Goal: Check status: Check status

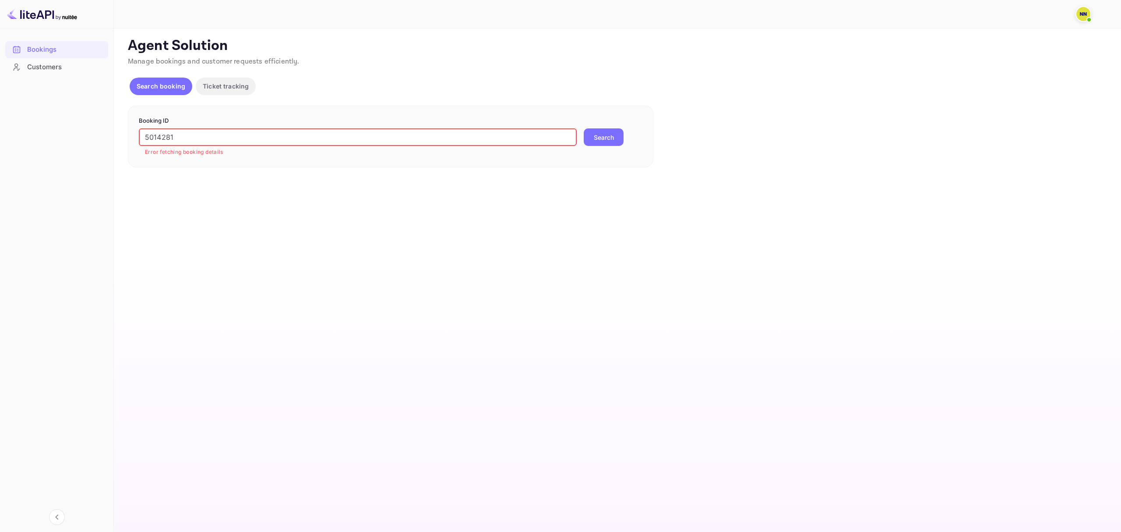
drag, startPoint x: 213, startPoint y: 134, endPoint x: 115, endPoint y: 152, distance: 99.7
click at [116, 152] on div "Unsaved Changes Ticket Affiliate URL [URL][DOMAIN_NAME] Business partner name N…" at bounding box center [612, 97] width 997 height 139
paste input "TBOH1810242255103297"
type input "TBOH1810242255103297"
drag, startPoint x: 603, startPoint y: 141, endPoint x: 607, endPoint y: 144, distance: 5.3
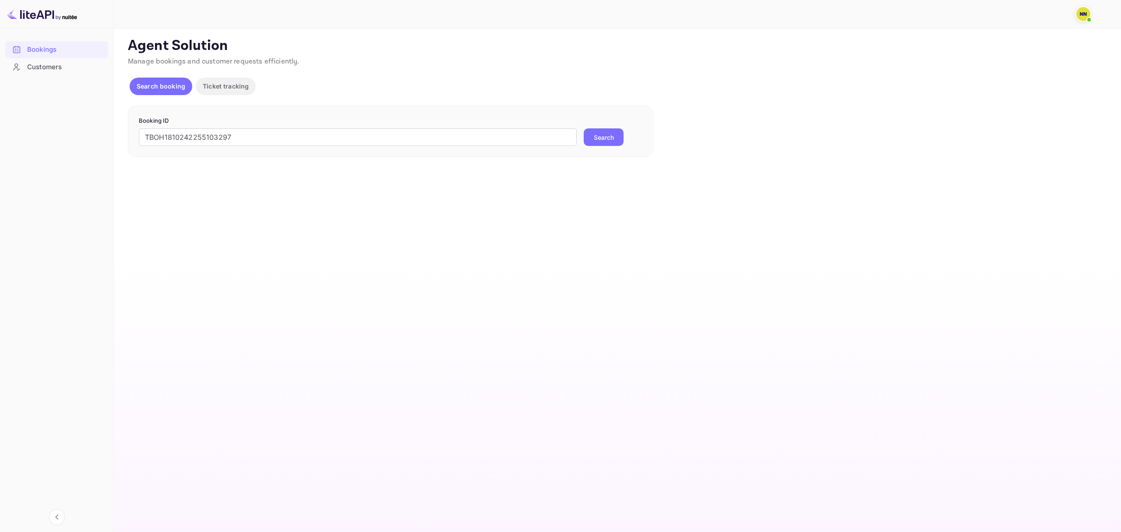
click at [603, 143] on button "Search" at bounding box center [604, 137] width 40 height 18
click at [1080, 21] on div at bounding box center [1084, 14] width 16 height 16
click at [1025, 95] on div "Sign out" at bounding box center [1030, 104] width 122 height 19
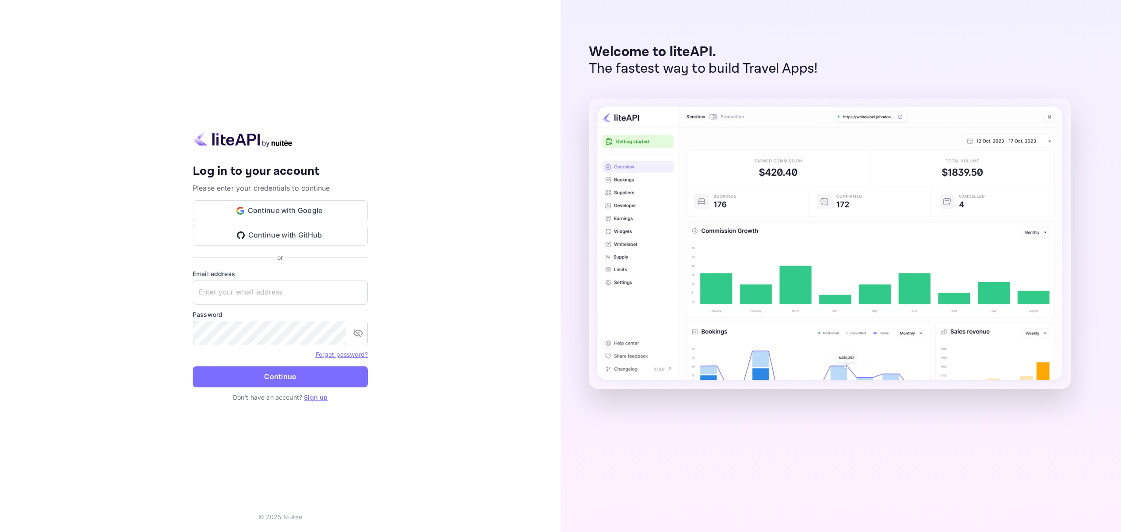
type input "[EMAIL_ADDRESS][DOMAIN_NAME]"
